Goal: Task Accomplishment & Management: Use online tool/utility

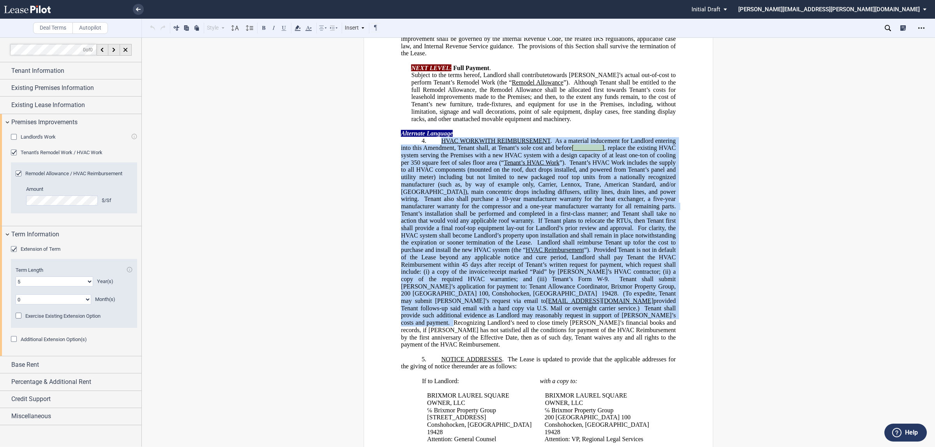
scroll to position [655, 0]
click at [44, 6] on icon at bounding box center [27, 9] width 47 height 8
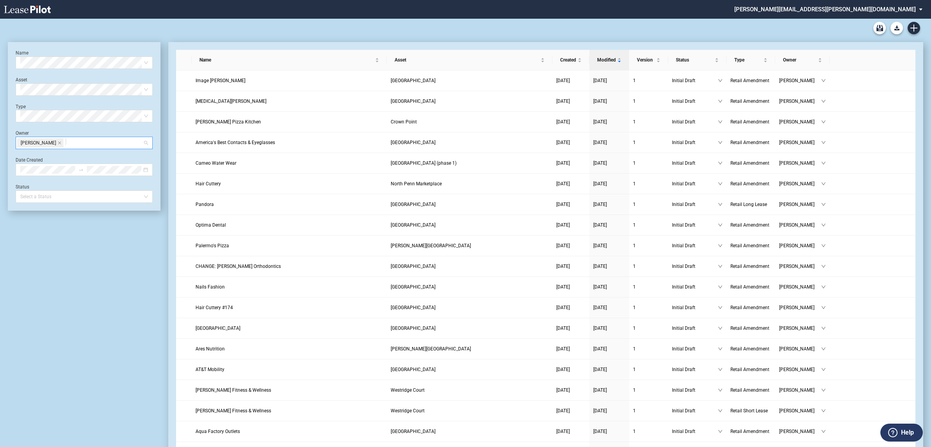
click at [144, 143] on div "Kasey Fogleman" at bounding box center [84, 143] width 137 height 12
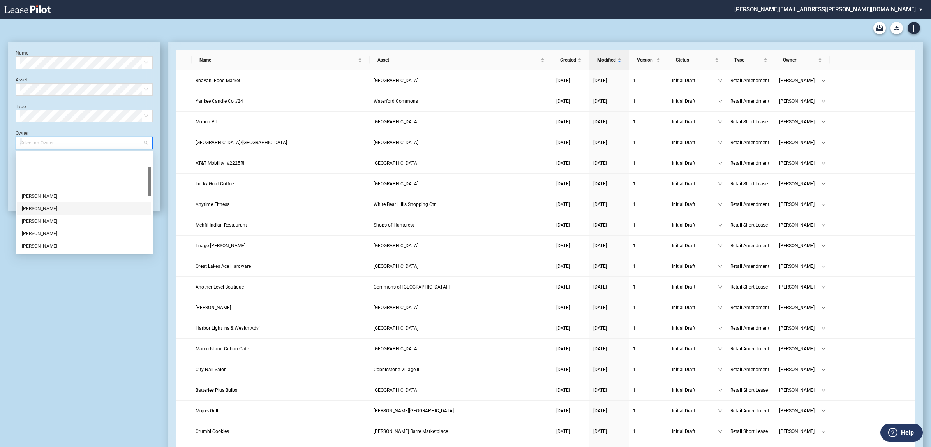
scroll to position [49, 0]
click at [58, 206] on div "Heather Dwyer" at bounding box center [84, 210] width 125 height 8
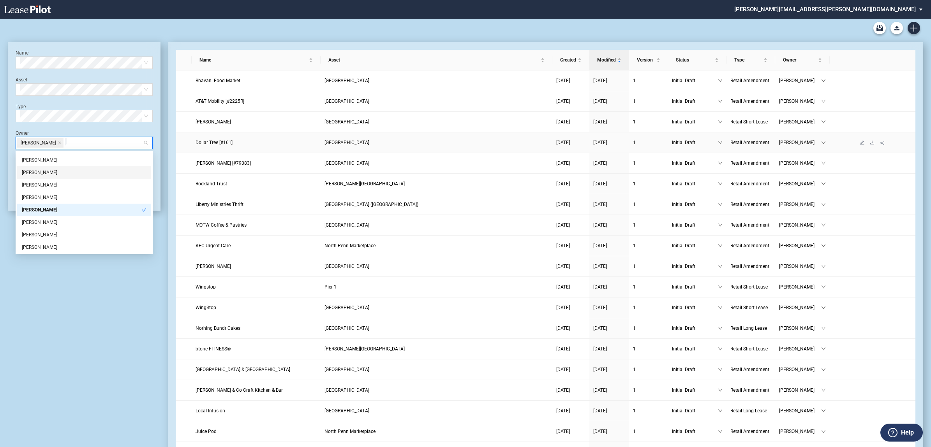
click at [208, 143] on span "Dollar Tree [#161]" at bounding box center [214, 142] width 37 height 5
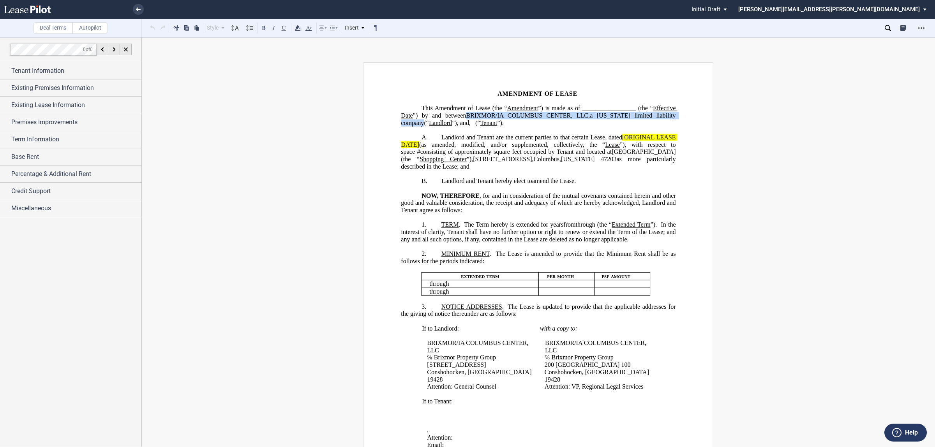
drag, startPoint x: 487, startPoint y: 113, endPoint x: 421, endPoint y: 123, distance: 66.6
click at [421, 123] on span "Amendment of Lease (the “ Amendment ”) is made as of _________________ (the “ E…" at bounding box center [539, 115] width 276 height 21
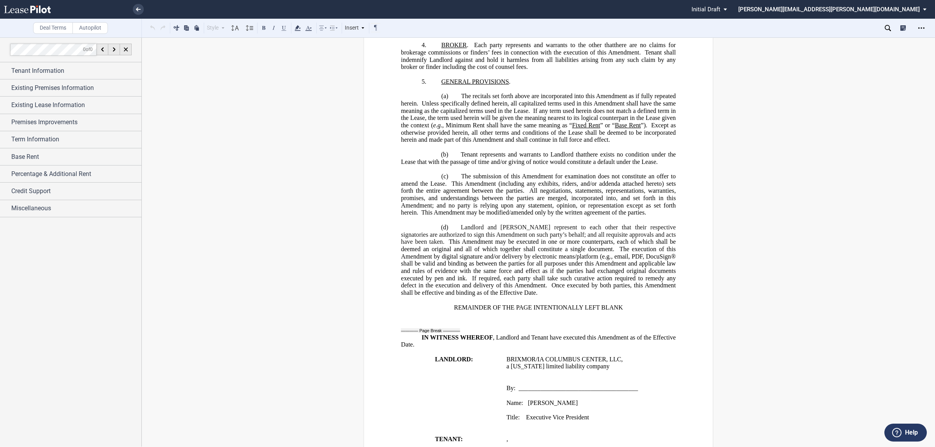
scroll to position [512, 0]
